Goal: Task Accomplishment & Management: Use online tool/utility

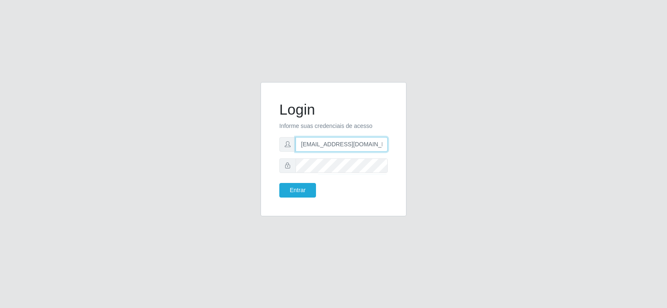
click at [380, 145] on input "[EMAIL_ADDRESS][DOMAIN_NAME]" at bounding box center [342, 144] width 92 height 15
click at [317, 143] on input "com" at bounding box center [342, 144] width 92 height 15
type input "c"
type input "mary@Suptadeu"
click at [355, 173] on form "Login Informe suas credenciais de acesso [PERSON_NAME] Entrar" at bounding box center [333, 149] width 108 height 97
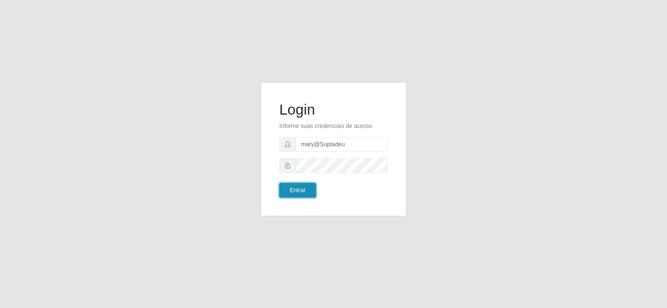
click at [297, 190] on button "Entrar" at bounding box center [297, 190] width 37 height 15
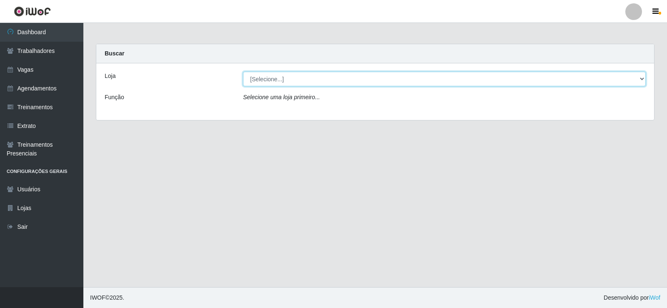
click at [642, 78] on select "[Selecione...] Supermercado Tadeu - [GEOGRAPHIC_DATA]" at bounding box center [444, 79] width 403 height 15
select select "195"
click at [243, 72] on select "[Selecione...] Supermercado Tadeu - [GEOGRAPHIC_DATA]" at bounding box center [444, 79] width 403 height 15
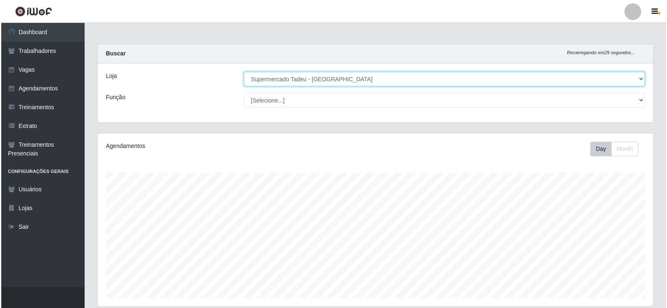
scroll to position [320, 0]
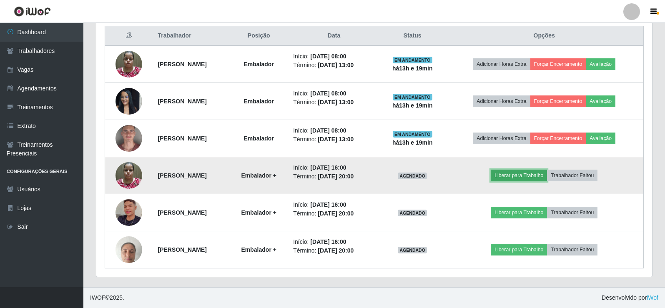
click at [518, 175] on button "Liberar para Trabalho" at bounding box center [519, 176] width 56 height 12
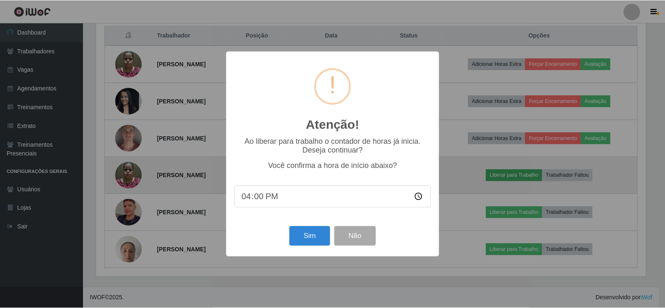
scroll to position [173, 552]
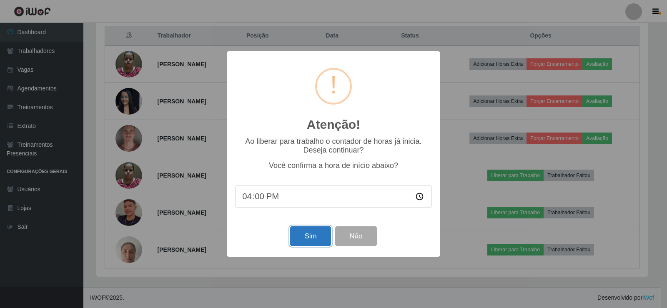
click at [310, 234] on button "Sim" at bounding box center [310, 236] width 40 height 20
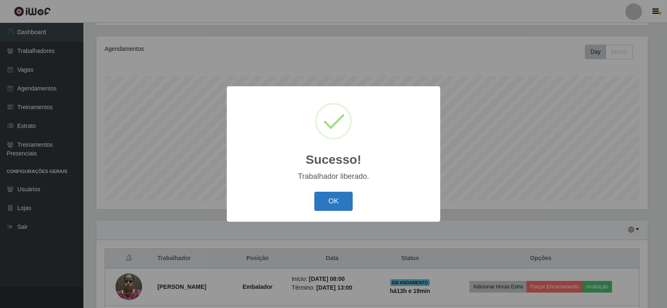
click at [336, 196] on button "OK" at bounding box center [333, 202] width 39 height 20
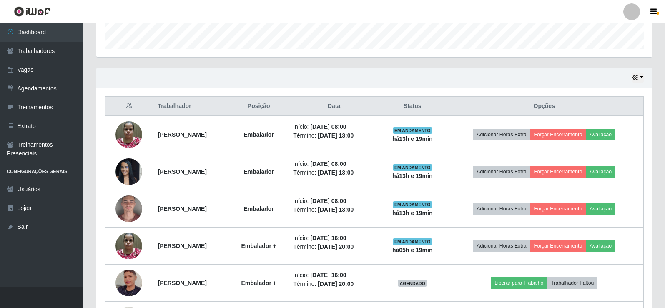
scroll to position [320, 0]
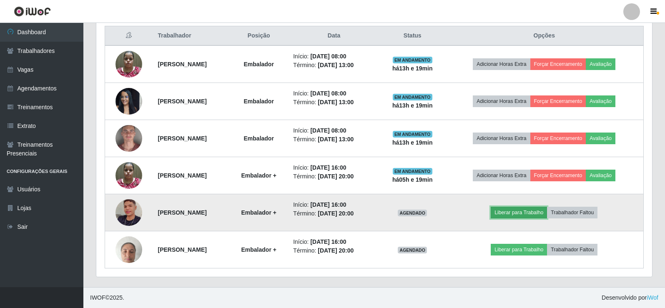
click at [520, 213] on button "Liberar para Trabalho" at bounding box center [519, 213] width 56 height 12
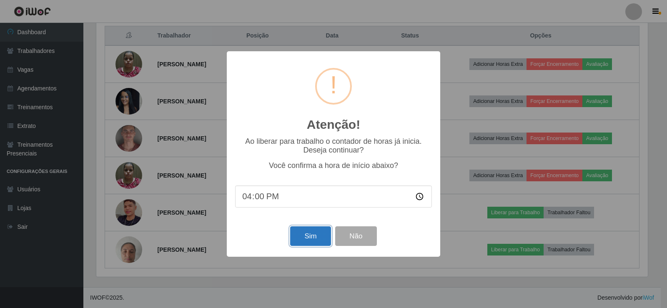
click at [312, 244] on button "Sim" at bounding box center [310, 236] width 40 height 20
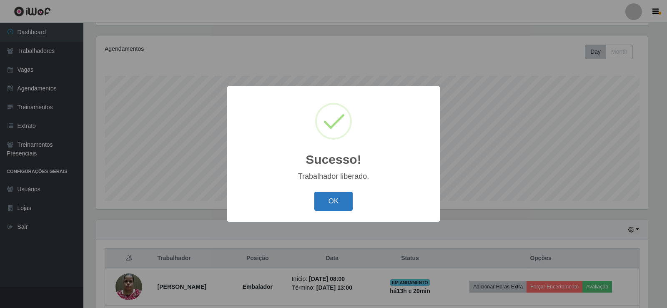
click at [331, 205] on button "OK" at bounding box center [333, 202] width 39 height 20
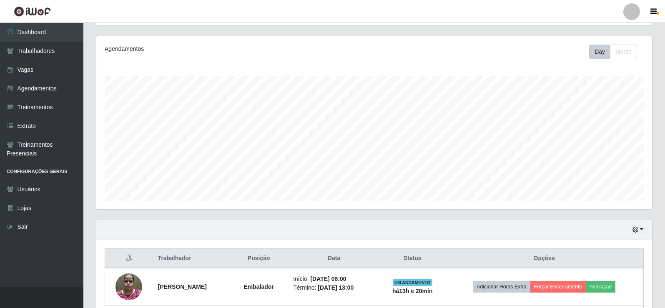
scroll to position [320, 0]
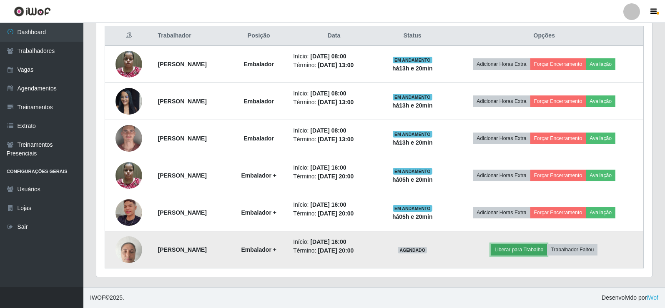
click at [523, 252] on button "Liberar para Trabalho" at bounding box center [519, 250] width 56 height 12
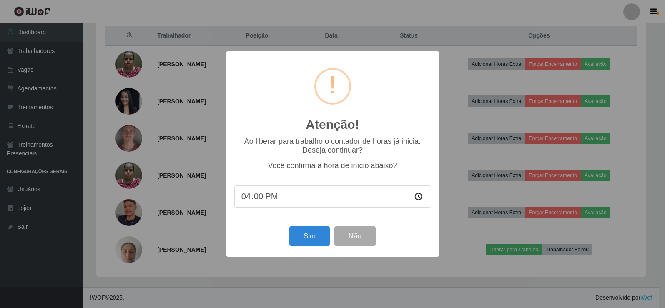
scroll to position [173, 552]
click at [296, 240] on button "Sim" at bounding box center [310, 236] width 40 height 20
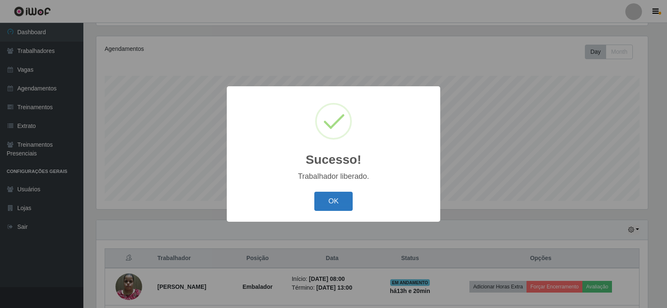
drag, startPoint x: 322, startPoint y: 200, endPoint x: 331, endPoint y: 193, distance: 11.3
click at [329, 196] on button "OK" at bounding box center [333, 202] width 39 height 20
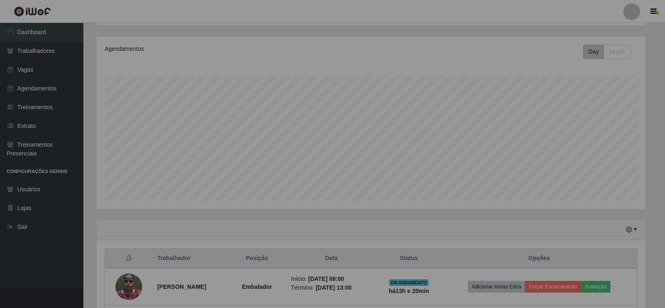
scroll to position [0, 0]
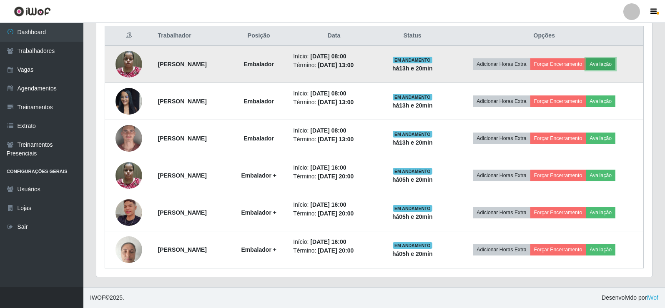
click at [616, 60] on button "Avaliação" at bounding box center [601, 64] width 30 height 12
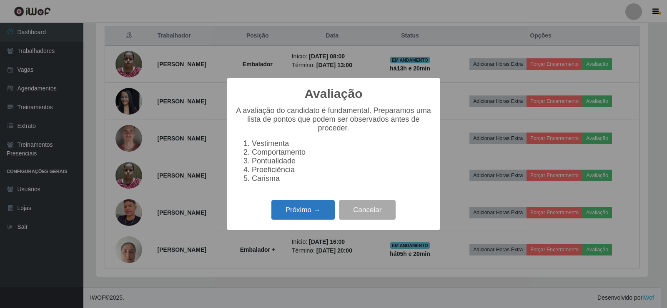
drag, startPoint x: 287, startPoint y: 199, endPoint x: 290, endPoint y: 210, distance: 12.1
click at [287, 199] on div "Avaliação × A avaliação do candidato é fundamental. Preparamos uma lista de pon…" at bounding box center [334, 154] width 214 height 152
click at [292, 209] on button "Próximo →" at bounding box center [303, 210] width 63 height 20
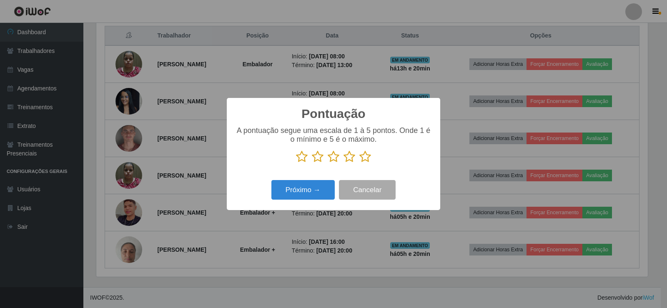
click at [362, 158] on icon at bounding box center [366, 157] width 12 height 13
click at [360, 163] on input "radio" at bounding box center [360, 163] width 0 height 0
click at [310, 192] on button "Próximo →" at bounding box center [303, 190] width 63 height 20
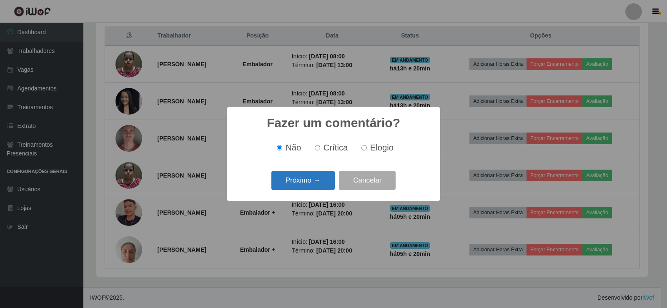
click at [312, 182] on button "Próximo →" at bounding box center [303, 181] width 63 height 20
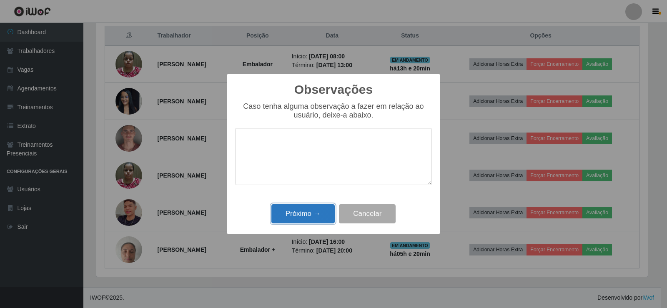
click at [307, 214] on button "Próximo →" at bounding box center [303, 214] width 63 height 20
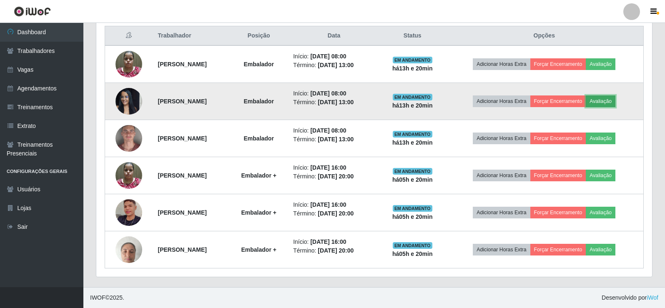
click at [608, 100] on button "Avaliação" at bounding box center [601, 102] width 30 height 12
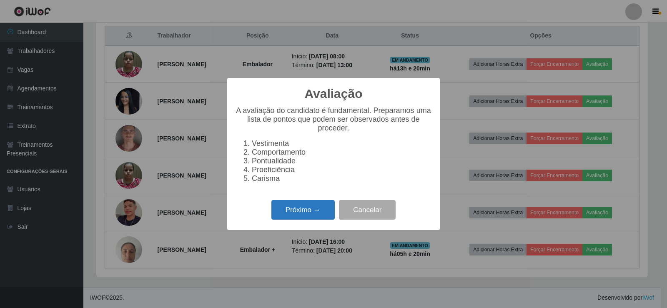
click at [312, 213] on button "Próximo →" at bounding box center [303, 210] width 63 height 20
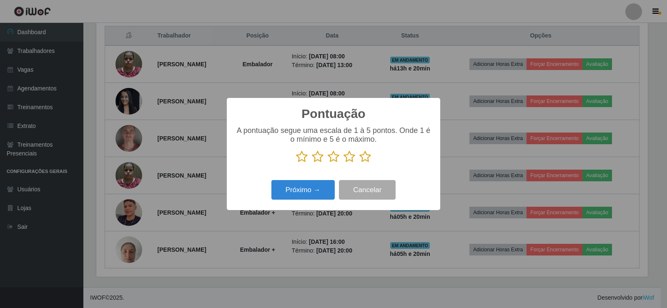
drag, startPoint x: 369, startPoint y: 149, endPoint x: 366, endPoint y: 160, distance: 11.6
click at [368, 153] on div "A pontuação segue uma escala de 1 à 5 pontos. Onde 1 é o mínimo e 5 é o máximo." at bounding box center [333, 144] width 197 height 37
click at [365, 160] on icon at bounding box center [366, 157] width 12 height 13
click at [360, 163] on input "radio" at bounding box center [360, 163] width 0 height 0
click at [282, 195] on button "Próximo →" at bounding box center [303, 190] width 63 height 20
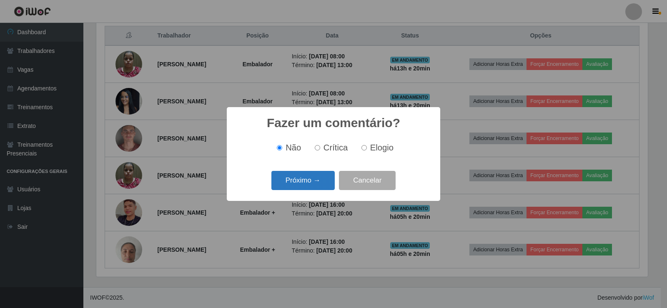
click at [301, 187] on button "Próximo →" at bounding box center [303, 181] width 63 height 20
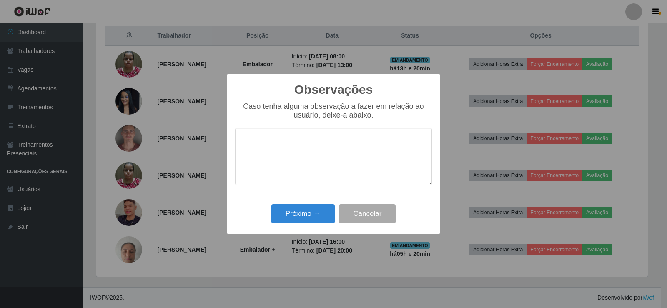
click at [304, 226] on div "Próximo → Cancelar" at bounding box center [333, 214] width 197 height 24
click at [305, 219] on button "Próximo →" at bounding box center [303, 214] width 63 height 20
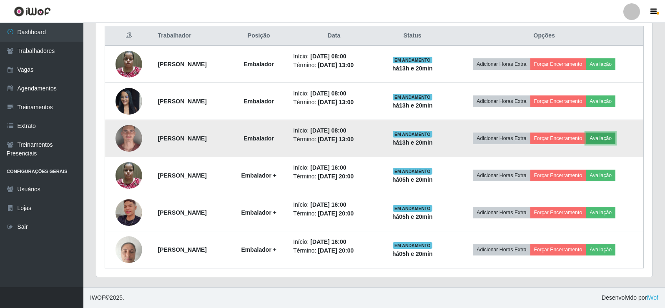
click at [616, 137] on button "Avaliação" at bounding box center [601, 139] width 30 height 12
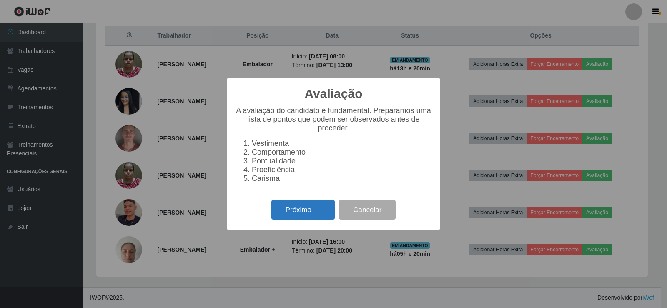
click at [277, 218] on button "Próximo →" at bounding box center [303, 210] width 63 height 20
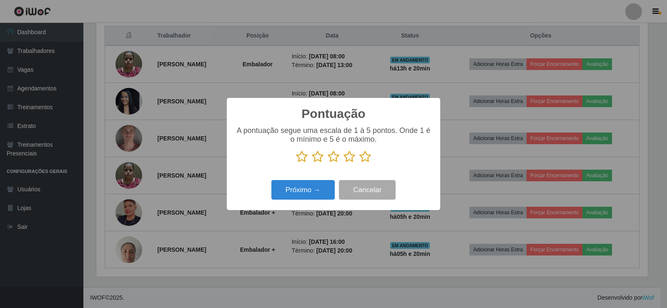
click at [364, 154] on icon at bounding box center [366, 157] width 12 height 13
click at [360, 163] on input "radio" at bounding box center [360, 163] width 0 height 0
click at [296, 197] on button "Próximo →" at bounding box center [303, 190] width 63 height 20
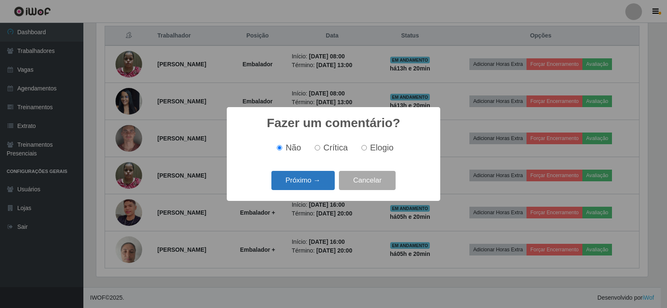
click at [305, 185] on button "Próximo →" at bounding box center [303, 181] width 63 height 20
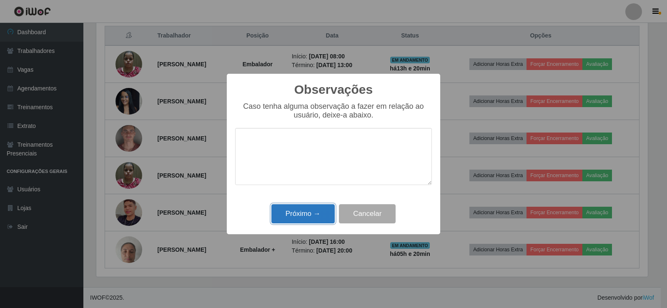
click at [303, 211] on button "Próximo →" at bounding box center [303, 214] width 63 height 20
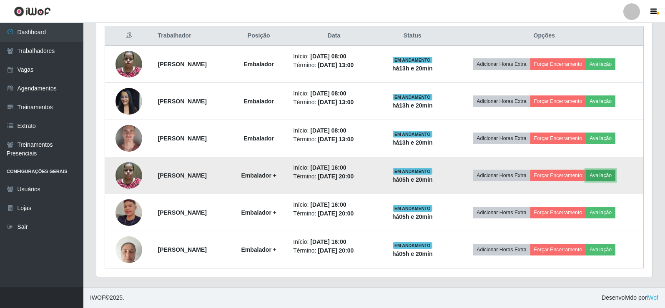
click at [616, 176] on button "Avaliação" at bounding box center [601, 176] width 30 height 12
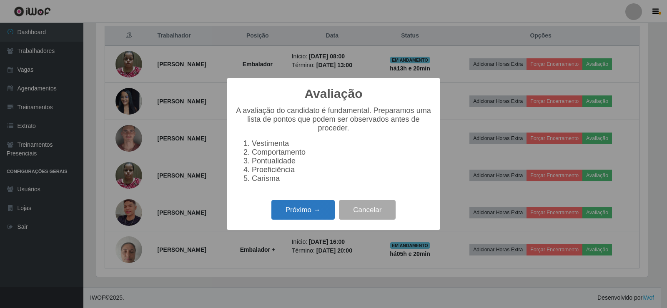
click at [324, 218] on button "Próximo →" at bounding box center [303, 210] width 63 height 20
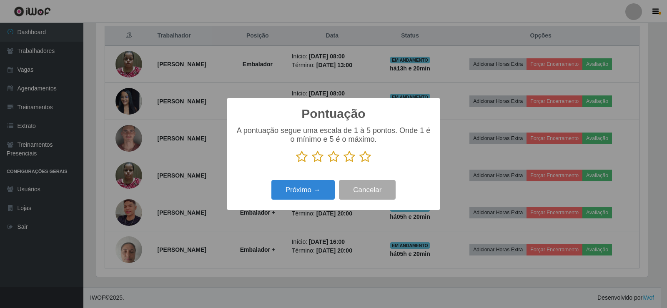
click at [365, 153] on icon at bounding box center [366, 157] width 12 height 13
click at [360, 163] on input "radio" at bounding box center [360, 163] width 0 height 0
click at [320, 186] on button "Próximo →" at bounding box center [303, 190] width 63 height 20
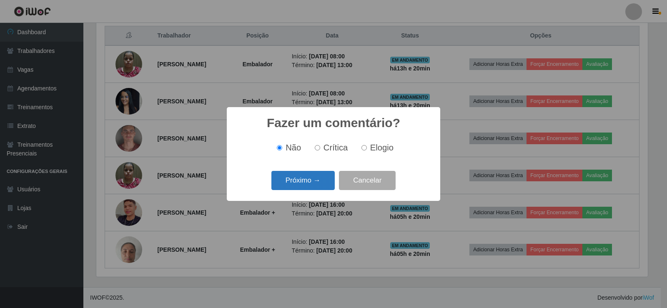
click at [321, 184] on button "Próximo →" at bounding box center [303, 181] width 63 height 20
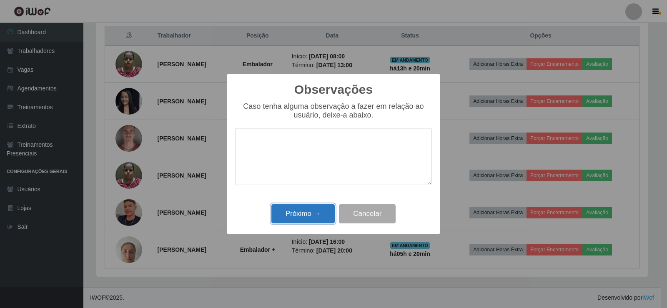
click at [295, 223] on button "Próximo →" at bounding box center [303, 214] width 63 height 20
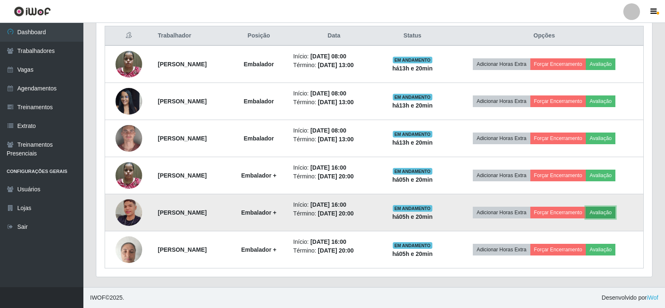
click at [615, 212] on button "Avaliação" at bounding box center [601, 213] width 30 height 12
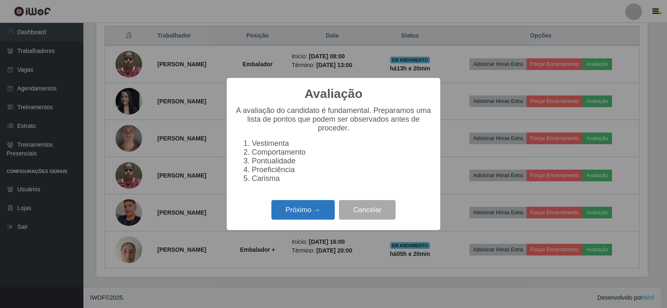
click at [325, 214] on button "Próximo →" at bounding box center [303, 210] width 63 height 20
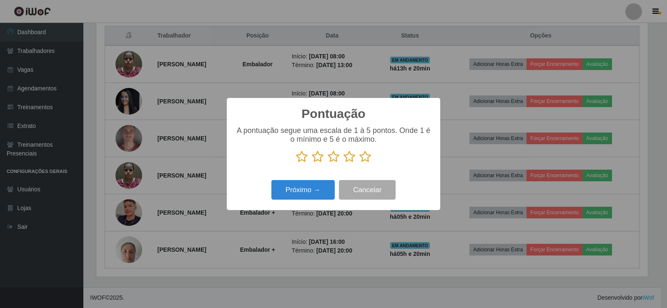
click at [368, 158] on icon at bounding box center [366, 157] width 12 height 13
click at [360, 163] on input "radio" at bounding box center [360, 163] width 0 height 0
click at [275, 204] on div "Pontuação × A pontuação segue uma escala de 1 à 5 pontos. Onde 1 é o mínimo e 5…" at bounding box center [334, 154] width 214 height 112
click at [303, 184] on button "Próximo →" at bounding box center [303, 190] width 63 height 20
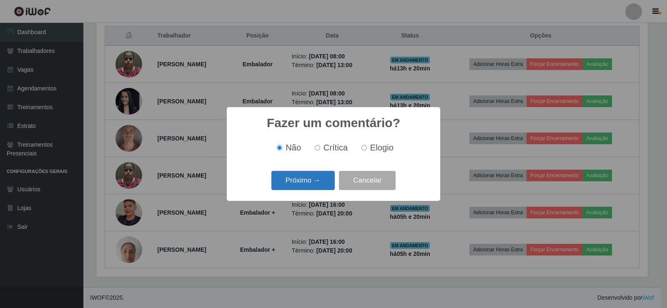
click at [306, 187] on button "Próximo →" at bounding box center [303, 181] width 63 height 20
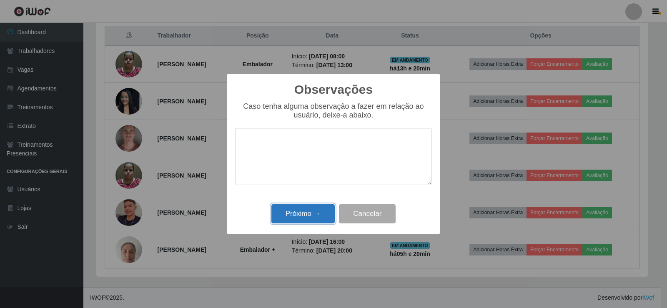
click at [309, 209] on button "Próximo →" at bounding box center [303, 214] width 63 height 20
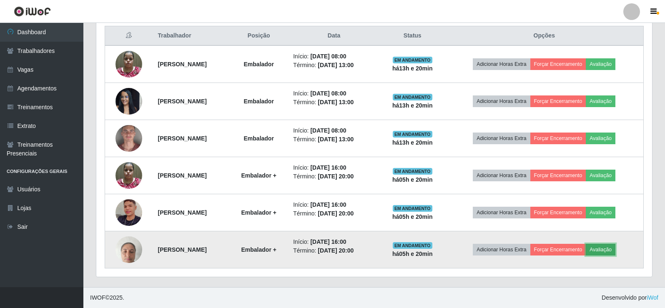
click at [616, 252] on button "Avaliação" at bounding box center [601, 250] width 30 height 12
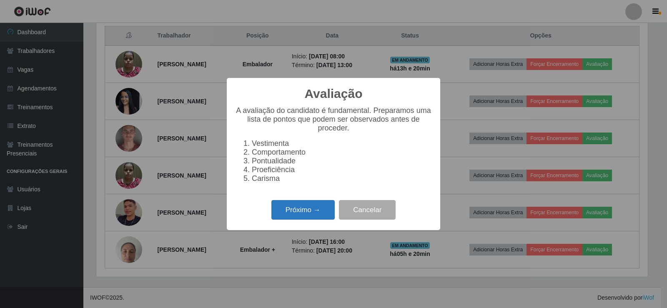
drag, startPoint x: 308, startPoint y: 203, endPoint x: 304, endPoint y: 209, distance: 6.6
click at [308, 203] on div "Próximo → Cancelar" at bounding box center [333, 210] width 197 height 24
click at [302, 217] on button "Próximo →" at bounding box center [303, 210] width 63 height 20
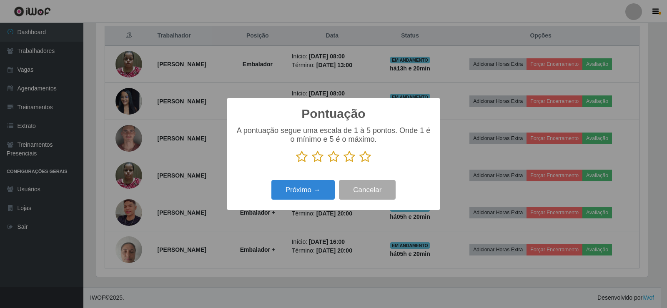
click at [369, 156] on icon at bounding box center [366, 157] width 12 height 13
click at [360, 163] on input "radio" at bounding box center [360, 163] width 0 height 0
click at [294, 208] on div "Pontuação × A pontuação segue uma escala de 1 à 5 pontos. Onde 1 é o mínimo e 5…" at bounding box center [334, 154] width 214 height 112
click at [296, 190] on button "Próximo →" at bounding box center [303, 190] width 63 height 20
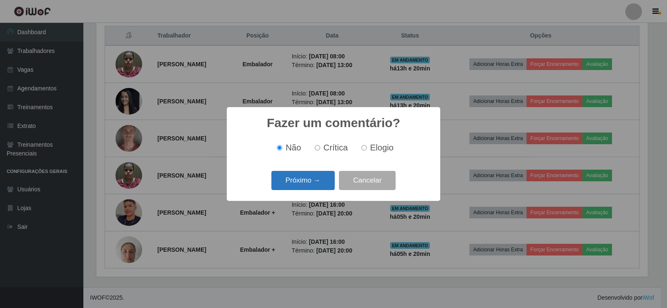
click at [304, 187] on button "Próximo →" at bounding box center [303, 181] width 63 height 20
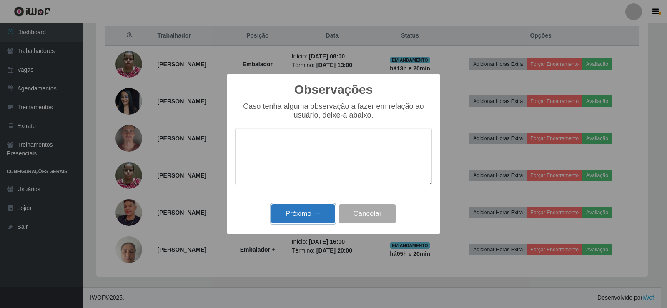
click at [301, 218] on button "Próximo →" at bounding box center [303, 214] width 63 height 20
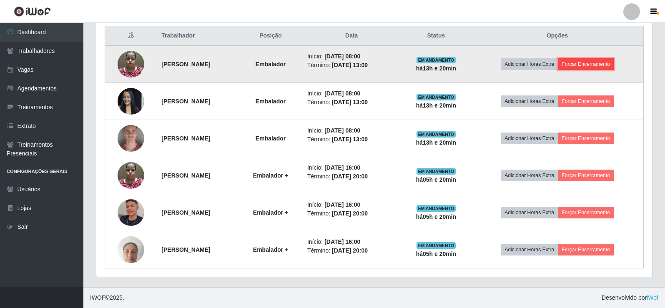
click at [579, 65] on button "Forçar Encerramento" at bounding box center [586, 64] width 56 height 12
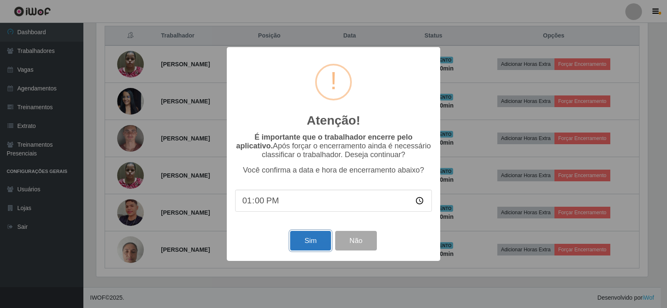
click at [322, 251] on button "Sim" at bounding box center [310, 241] width 40 height 20
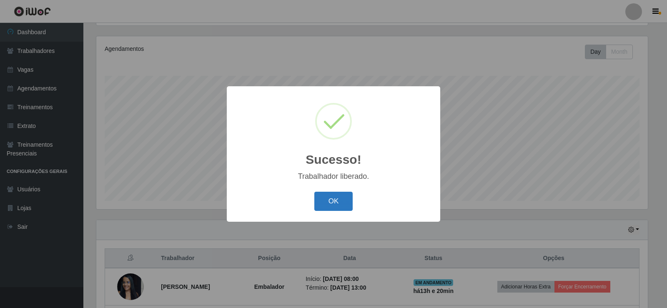
click at [330, 200] on button "OK" at bounding box center [333, 202] width 39 height 20
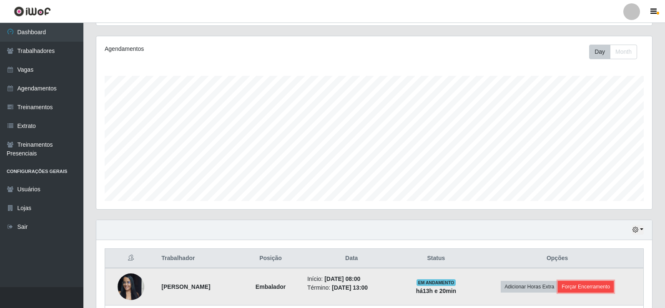
click at [596, 283] on button "Forçar Encerramento" at bounding box center [586, 287] width 56 height 12
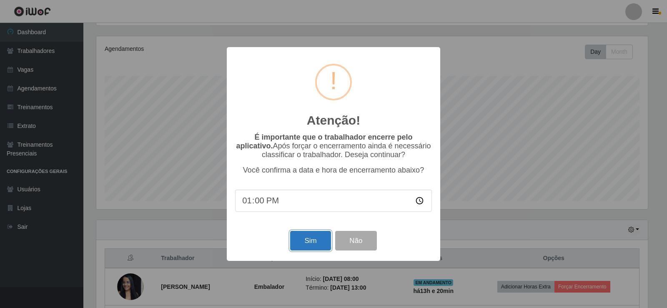
click at [308, 238] on button "Sim" at bounding box center [310, 241] width 40 height 20
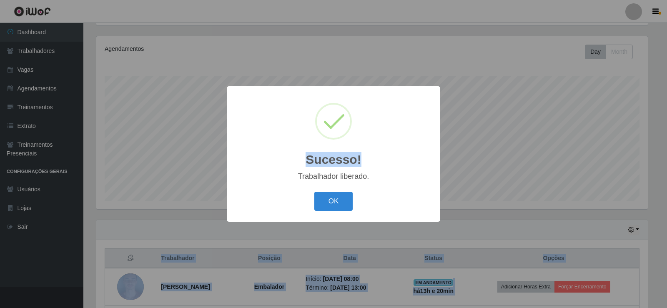
drag, startPoint x: 667, startPoint y: 146, endPoint x: 666, endPoint y: 325, distance: 178.1
click at [666, 308] on html "Perfil Alterar Senha Sair Dashboard Trabalhadores Vagas Agendamentos Treinament…" at bounding box center [333, 180] width 667 height 554
click at [349, 197] on button "OK" at bounding box center [333, 202] width 39 height 20
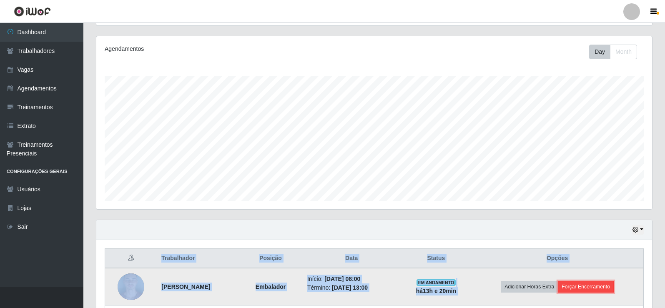
click at [608, 286] on button "Forçar Encerramento" at bounding box center [586, 287] width 56 height 12
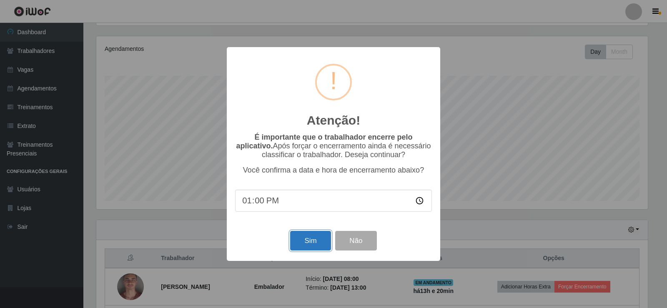
click at [308, 245] on button "Sim" at bounding box center [310, 241] width 40 height 20
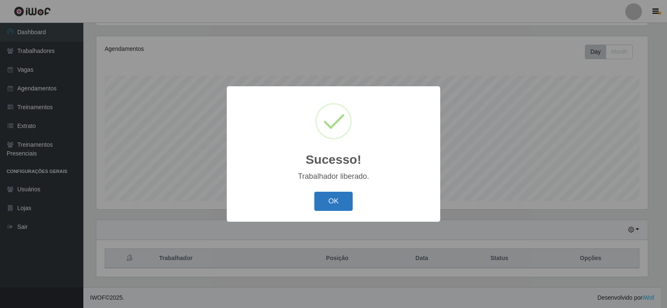
click at [335, 199] on button "OK" at bounding box center [333, 202] width 39 height 20
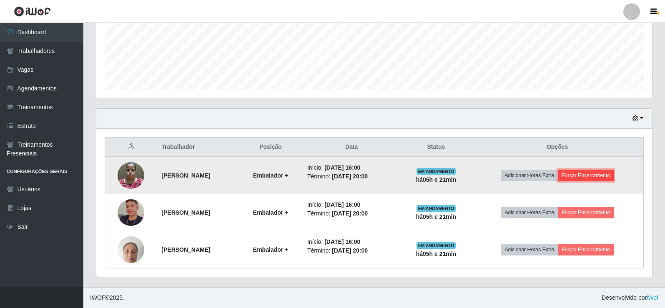
click at [599, 171] on button "Forçar Encerramento" at bounding box center [586, 176] width 56 height 12
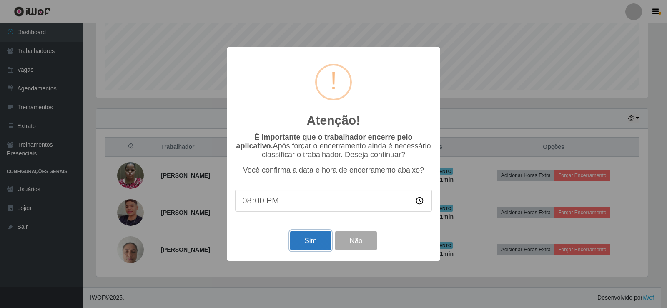
click at [303, 249] on button "Sim" at bounding box center [310, 241] width 40 height 20
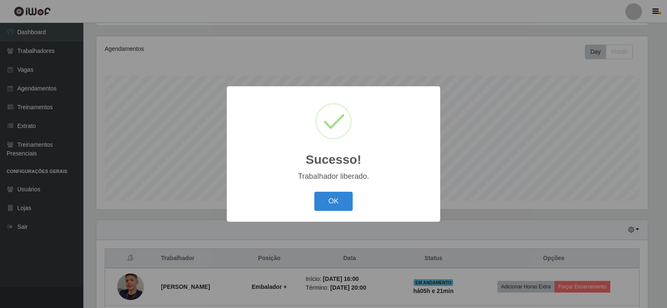
drag, startPoint x: 330, startPoint y: 201, endPoint x: 479, endPoint y: 231, distance: 152.1
click at [330, 200] on button "OK" at bounding box center [333, 202] width 39 height 20
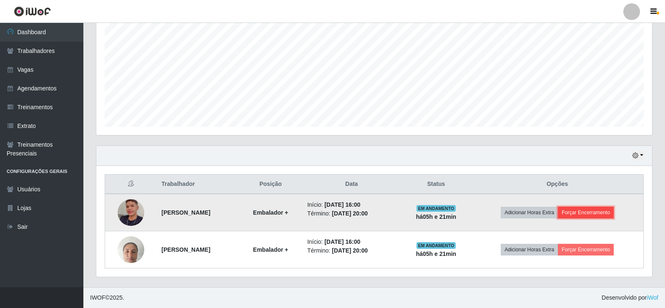
click at [590, 214] on button "Forçar Encerramento" at bounding box center [586, 213] width 56 height 12
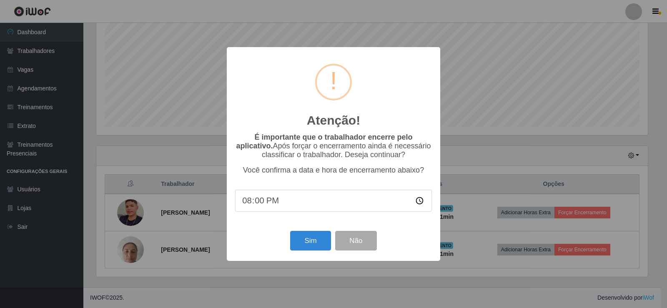
click at [498, 94] on div "Atenção! × É importante que o trabalhador encerre pelo aplicativo. Após forçar …" at bounding box center [333, 154] width 667 height 308
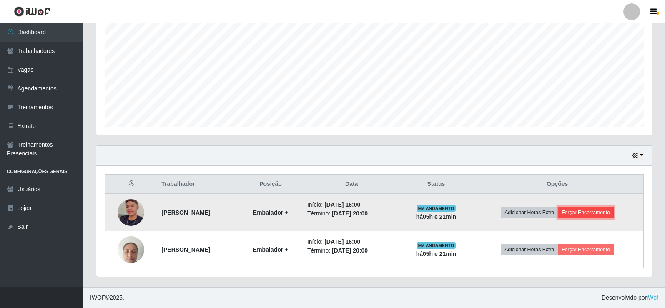
click at [596, 211] on button "Forçar Encerramento" at bounding box center [586, 213] width 56 height 12
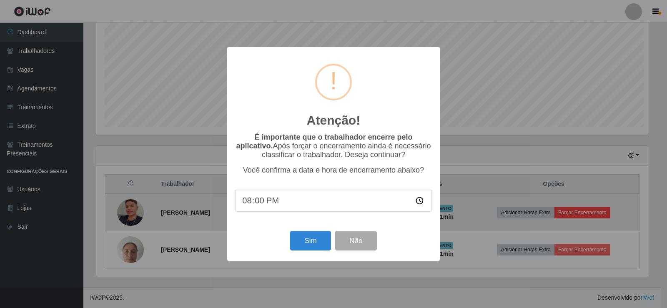
scroll to position [416931, 416553]
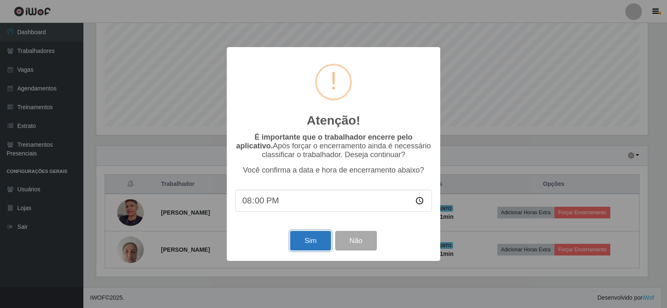
click at [304, 249] on button "Sim" at bounding box center [310, 241] width 40 height 20
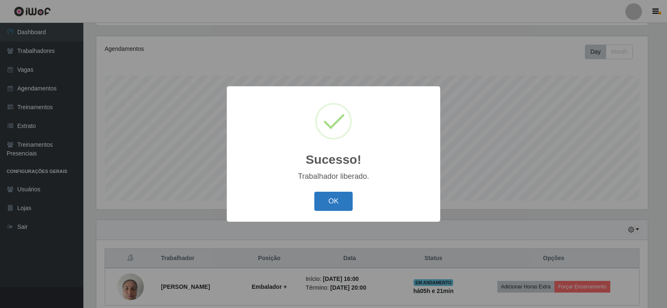
click at [337, 194] on button "OK" at bounding box center [333, 202] width 39 height 20
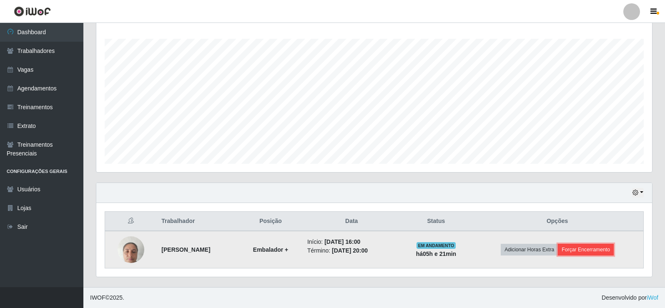
click at [607, 247] on button "Forçar Encerramento" at bounding box center [586, 250] width 56 height 12
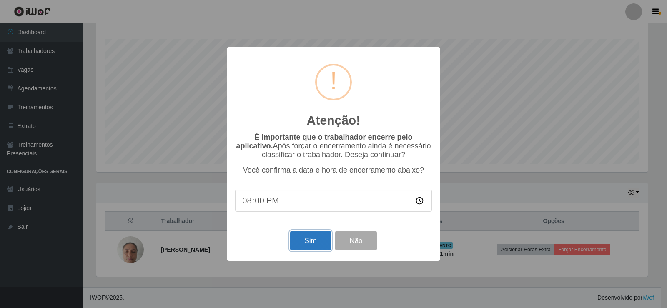
click at [316, 245] on button "Sim" at bounding box center [310, 241] width 40 height 20
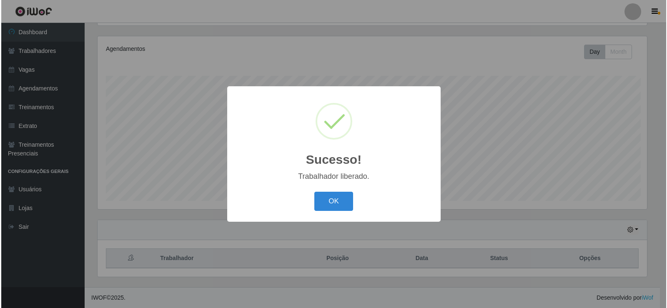
scroll to position [97, 0]
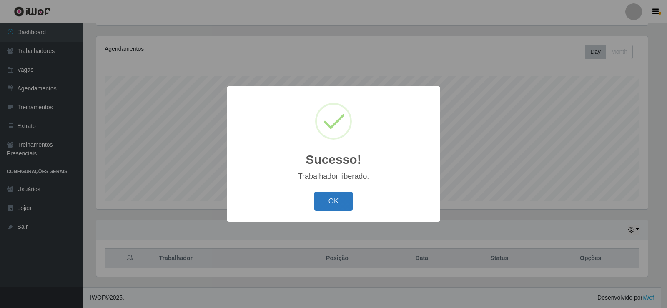
click at [343, 204] on button "OK" at bounding box center [333, 202] width 39 height 20
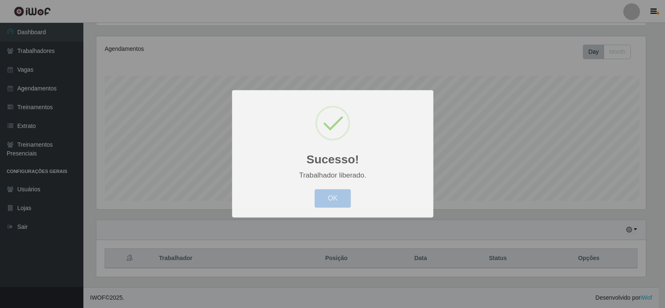
scroll to position [416931, 416548]
